Goal: Go to known website: Access a specific website the user already knows

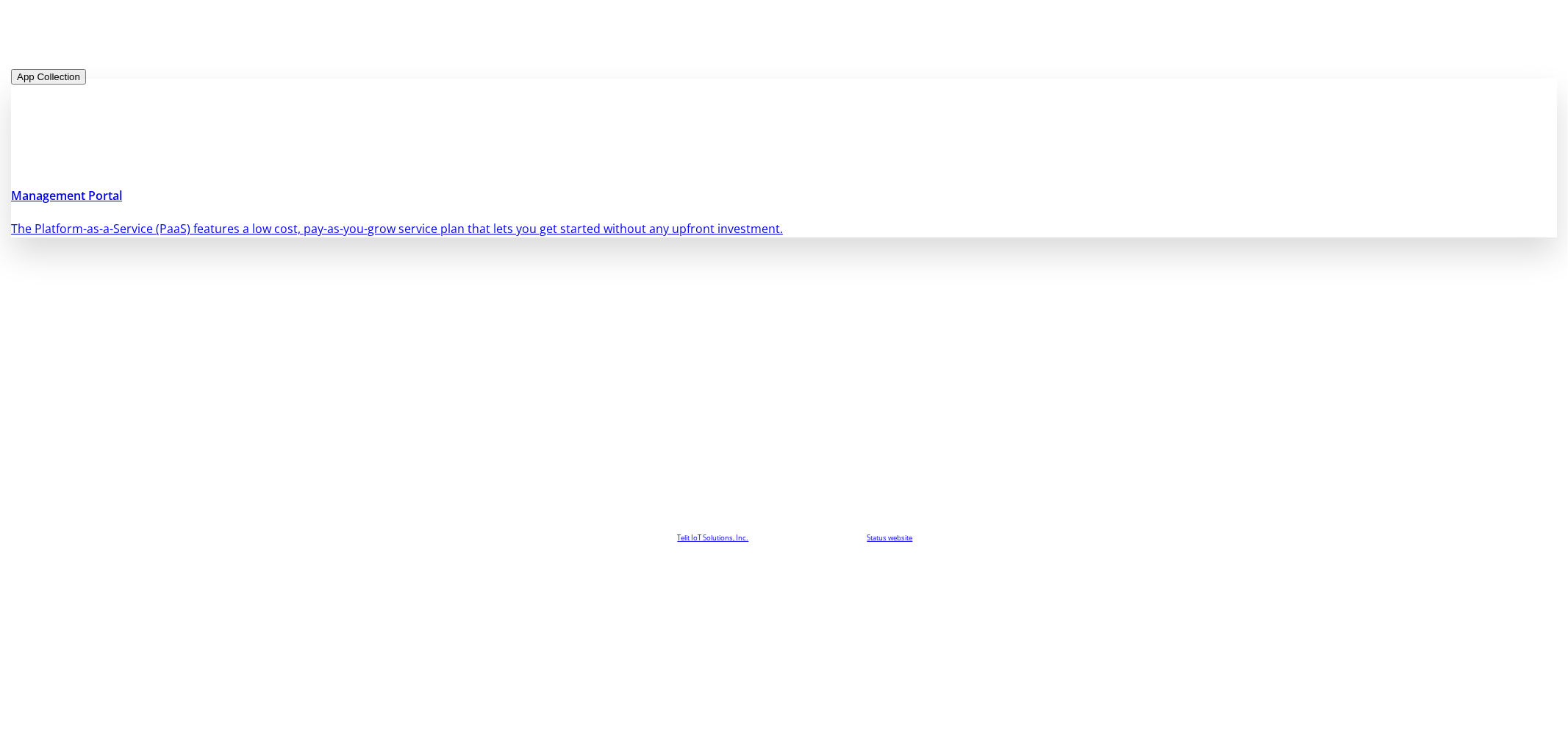
click at [513, 204] on h4 "Management Portal" at bounding box center [784, 195] width 1545 height 18
